Goal: Task Accomplishment & Management: Complete application form

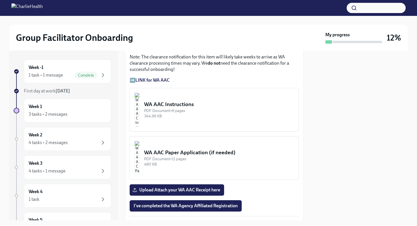
scroll to position [517, 0]
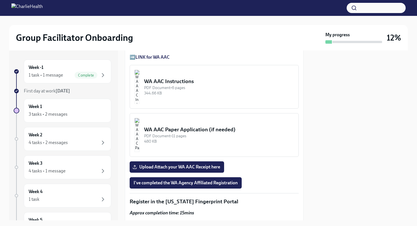
click at [140, 99] on img "button" at bounding box center [136, 87] width 5 height 34
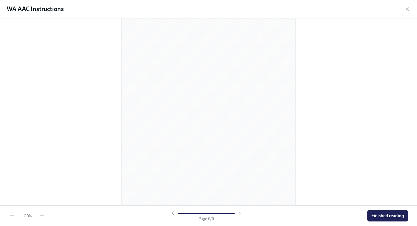
scroll to position [1196, 0]
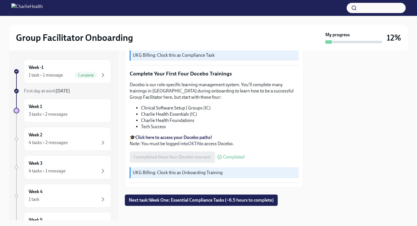
scroll to position [714, 0]
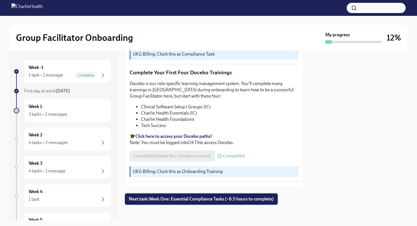
click at [223, 197] on span "Next task : Week One: Essential Compliance Tasks (~6.5 hours to complete)" at bounding box center [201, 199] width 145 height 6
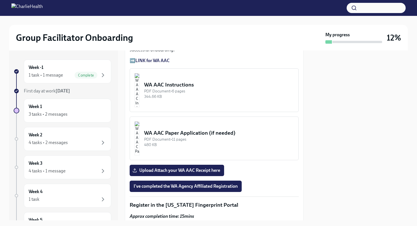
scroll to position [557, 0]
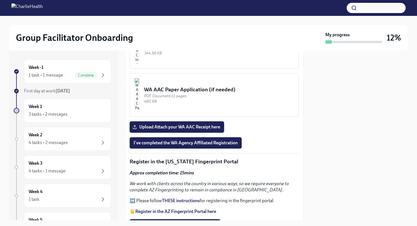
click at [207, 130] on span "Upload Attach your WA AAC Receipt here" at bounding box center [177, 127] width 86 height 6
click at [0, 0] on input "Upload Attach your WA AAC Receipt here" at bounding box center [0, 0] width 0 height 0
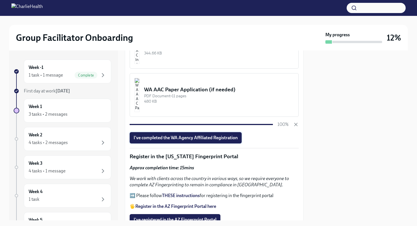
click at [206, 141] on span "I've completed the WA Agency Affiliated Registration" at bounding box center [186, 138] width 104 height 6
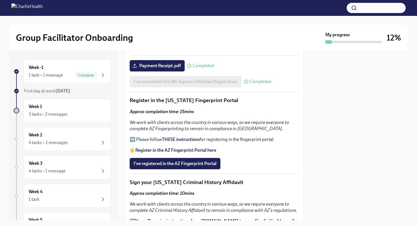
scroll to position [623, 0]
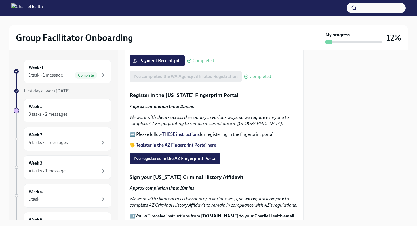
click at [178, 137] on strong "THESE instructions" at bounding box center [181, 134] width 38 height 5
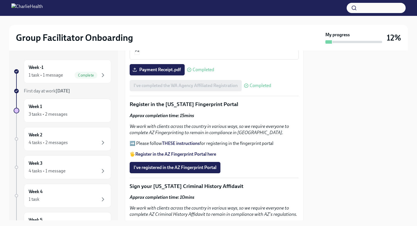
scroll to position [614, 0]
click at [189, 157] on strong "Register in the AZ Fingerprint Portal here" at bounding box center [175, 153] width 81 height 5
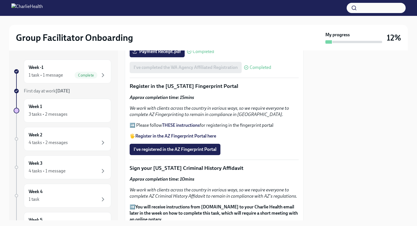
scroll to position [632, 0]
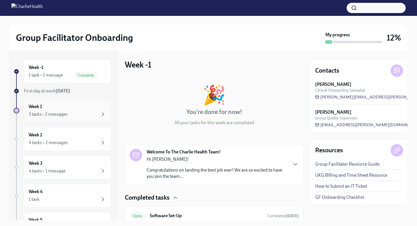
click at [74, 113] on div "3 tasks • 2 messages" at bounding box center [68, 114] width 78 height 7
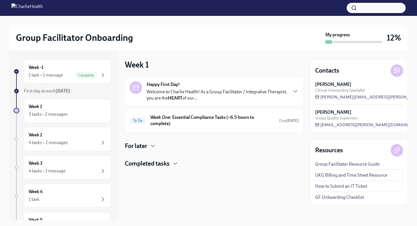
click at [160, 166] on h4 "Completed tasks" at bounding box center [147, 163] width 45 height 9
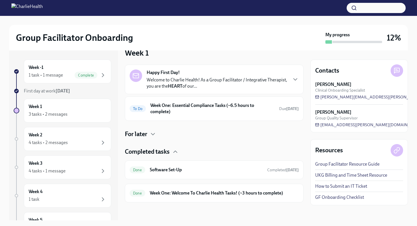
scroll to position [12, 0]
click at [177, 111] on h6 "Week One: Essential Compliance Tasks (~6.5 hours to complete)" at bounding box center [212, 108] width 124 height 12
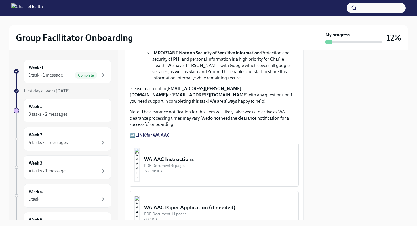
scroll to position [459, 0]
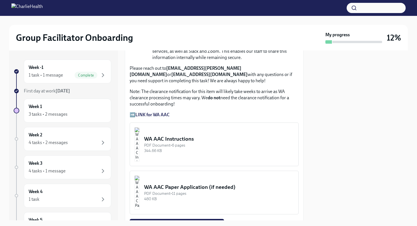
click at [140, 149] on img "button" at bounding box center [136, 144] width 5 height 34
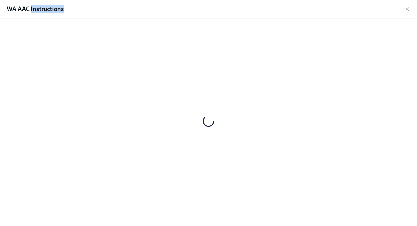
click at [145, 149] on div at bounding box center [208, 121] width 399 height 196
